Goal: Find specific page/section

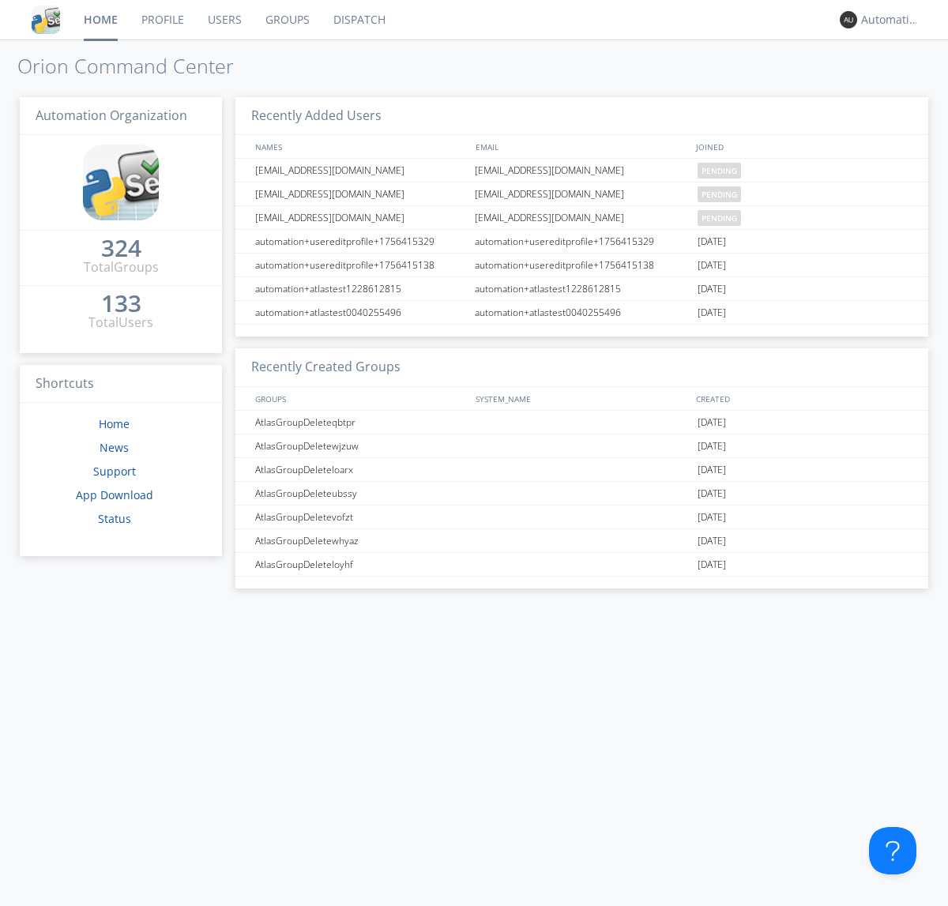
click at [358, 20] on link "Dispatch" at bounding box center [359, 19] width 76 height 39
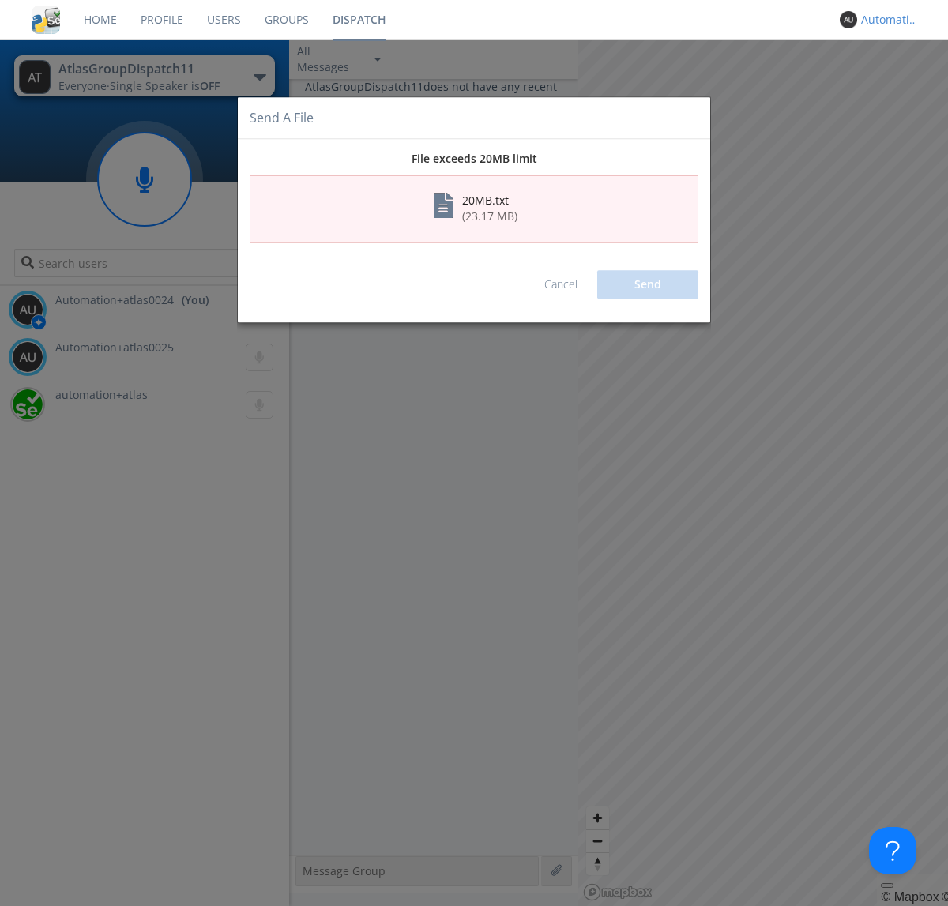
click at [561, 284] on link "Cancel" at bounding box center [560, 284] width 33 height 15
click at [886, 20] on div "Automation+atlas0024" at bounding box center [890, 20] width 59 height 16
